Goal: Entertainment & Leisure: Consume media (video, audio)

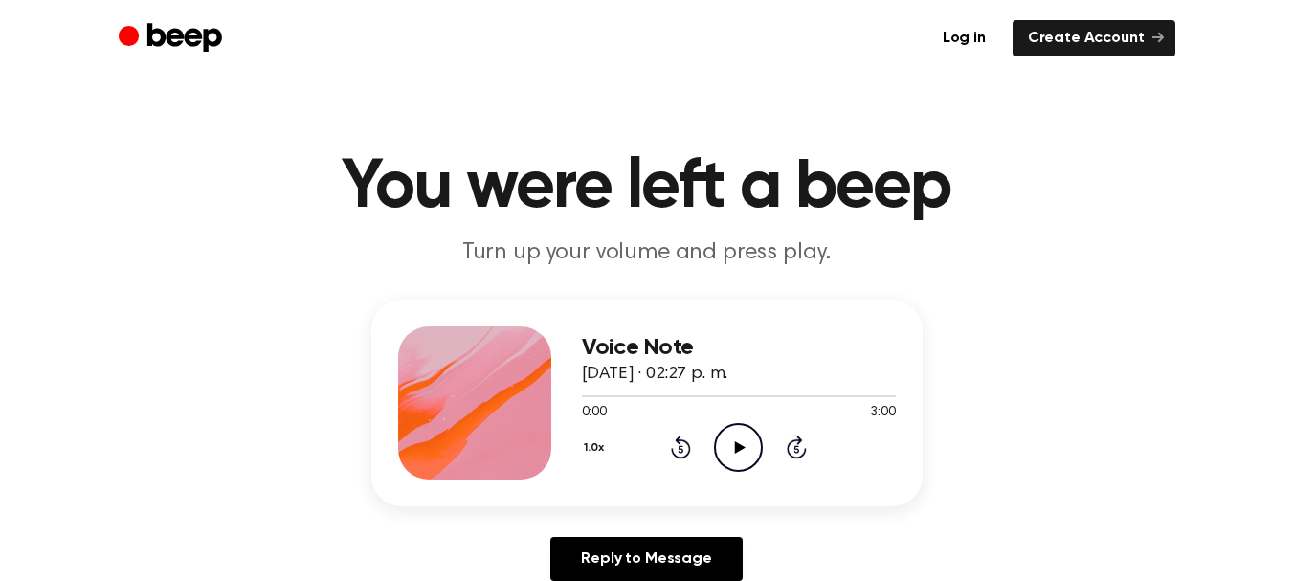
click at [744, 445] on icon "Play Audio" at bounding box center [738, 447] width 49 height 49
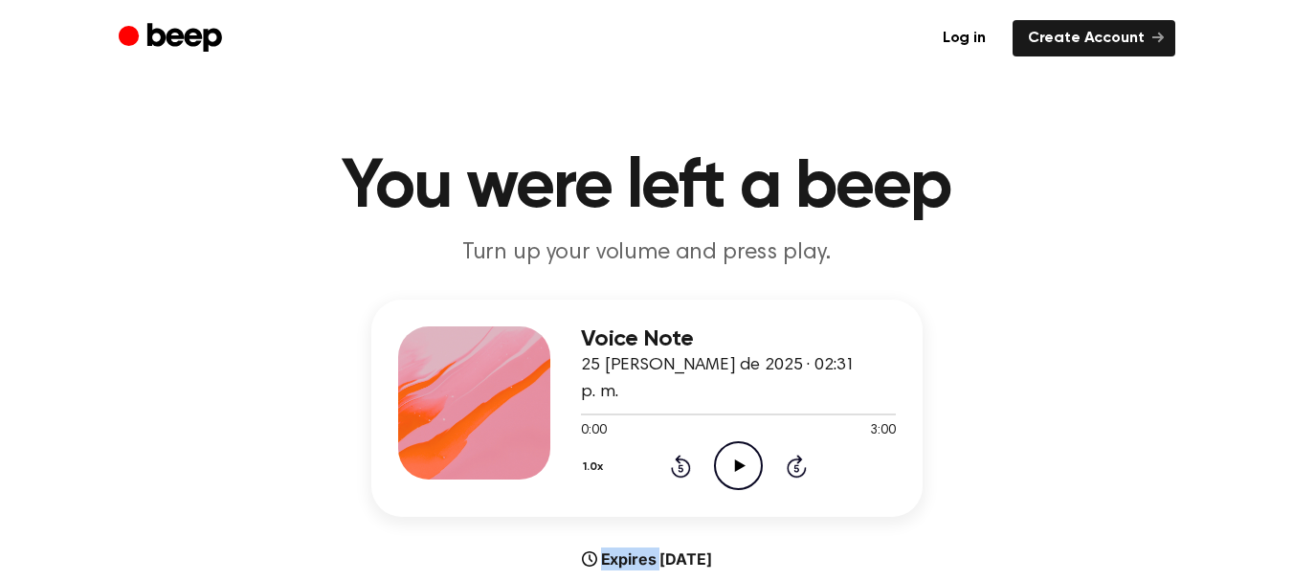
click at [1182, 370] on div "Voice Note 25 [PERSON_NAME] de 2025 · 02:31 p. m. 0:00 3:00 Your browser does n…" at bounding box center [646, 480] width 1247 height 361
click at [733, 453] on icon "Play Audio" at bounding box center [738, 465] width 49 height 49
click at [649, 406] on div at bounding box center [738, 413] width 314 height 15
